Goal: Check status: Check status

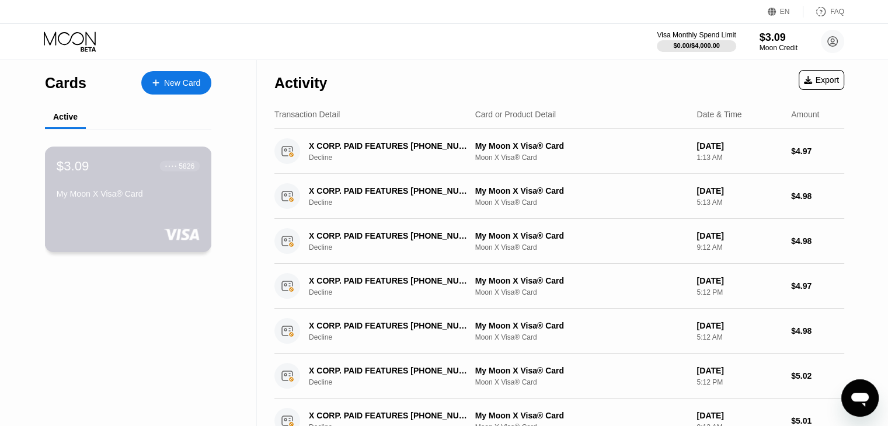
click at [148, 213] on div "$3.09 ● ● ● ● 5826 My Moon X Visa® Card" at bounding box center [128, 199] width 167 height 106
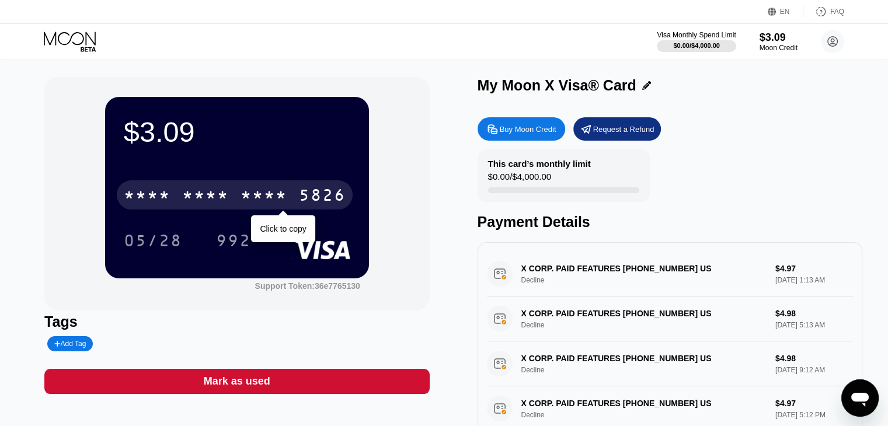
click at [275, 199] on div "* * * *" at bounding box center [263, 196] width 47 height 19
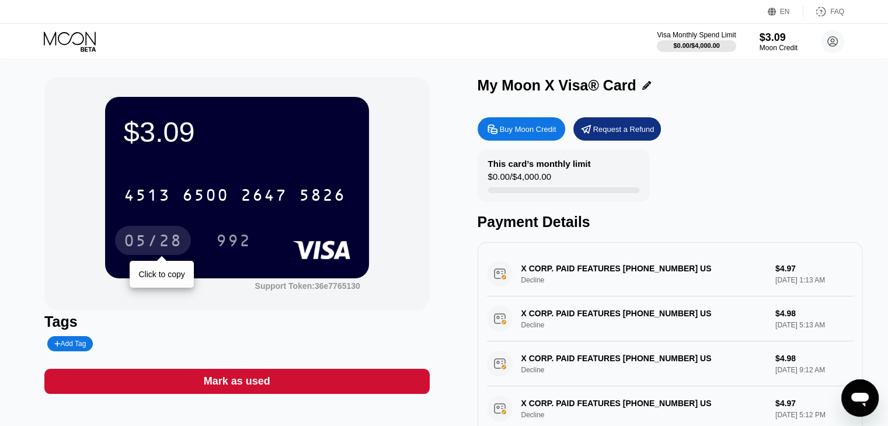
click at [160, 239] on div "05/28" at bounding box center [153, 242] width 58 height 19
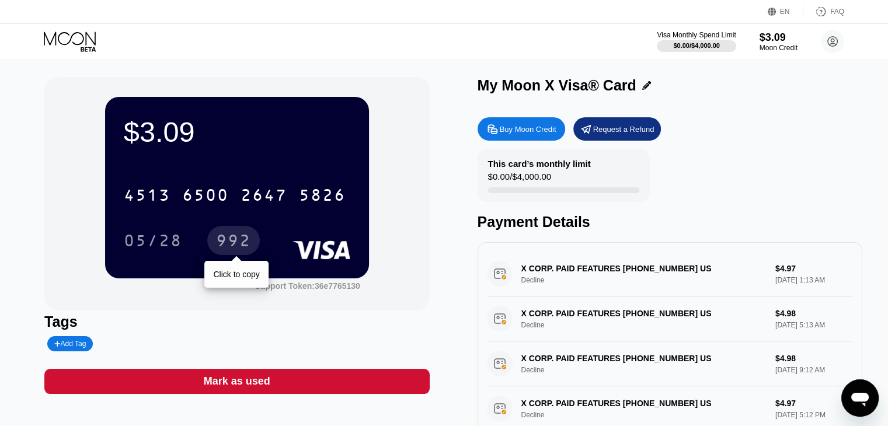
click at [243, 242] on div "992" at bounding box center [233, 242] width 35 height 19
